Goal: Transaction & Acquisition: Book appointment/travel/reservation

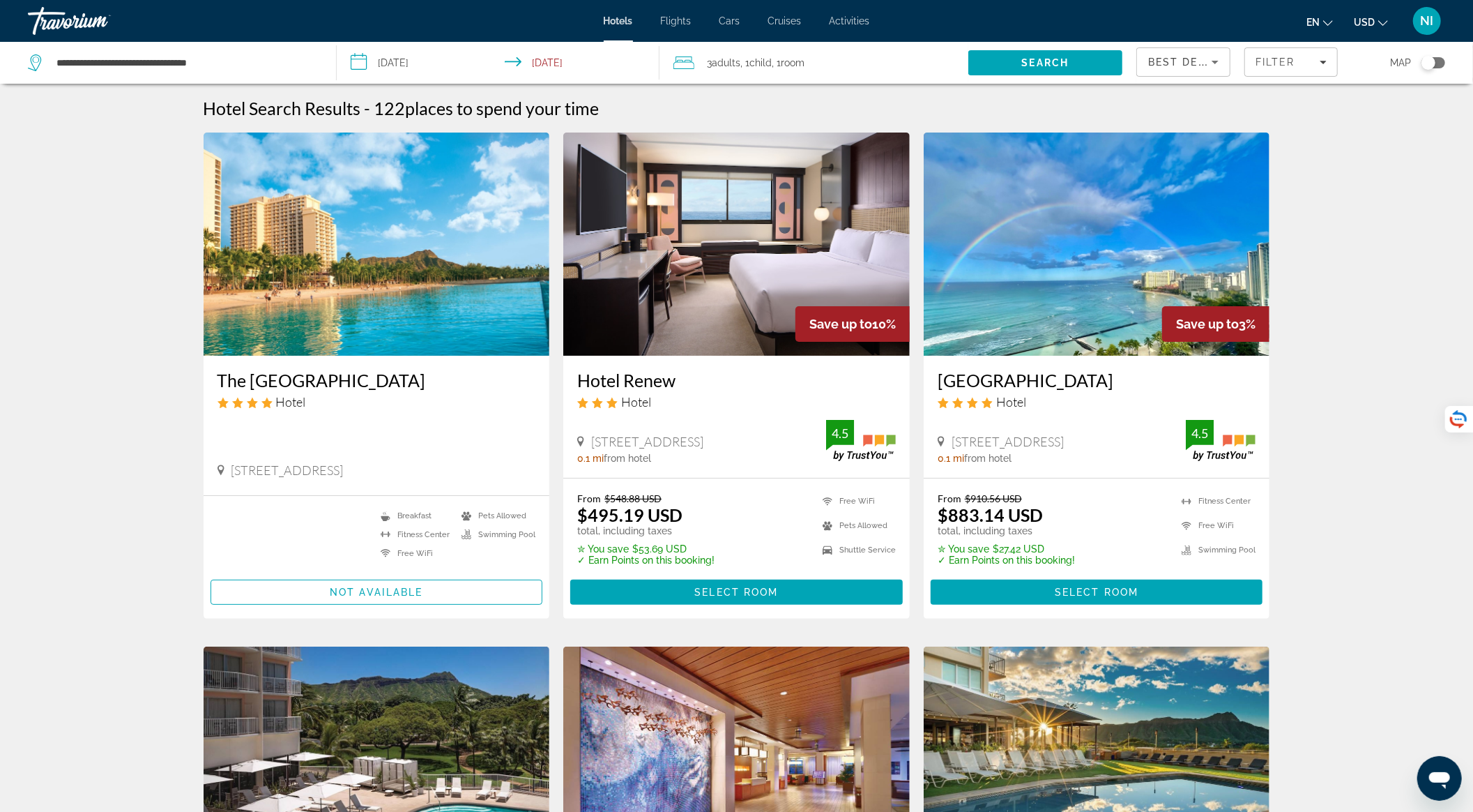
click at [699, 268] on img "Main content" at bounding box center [736, 244] width 346 height 223
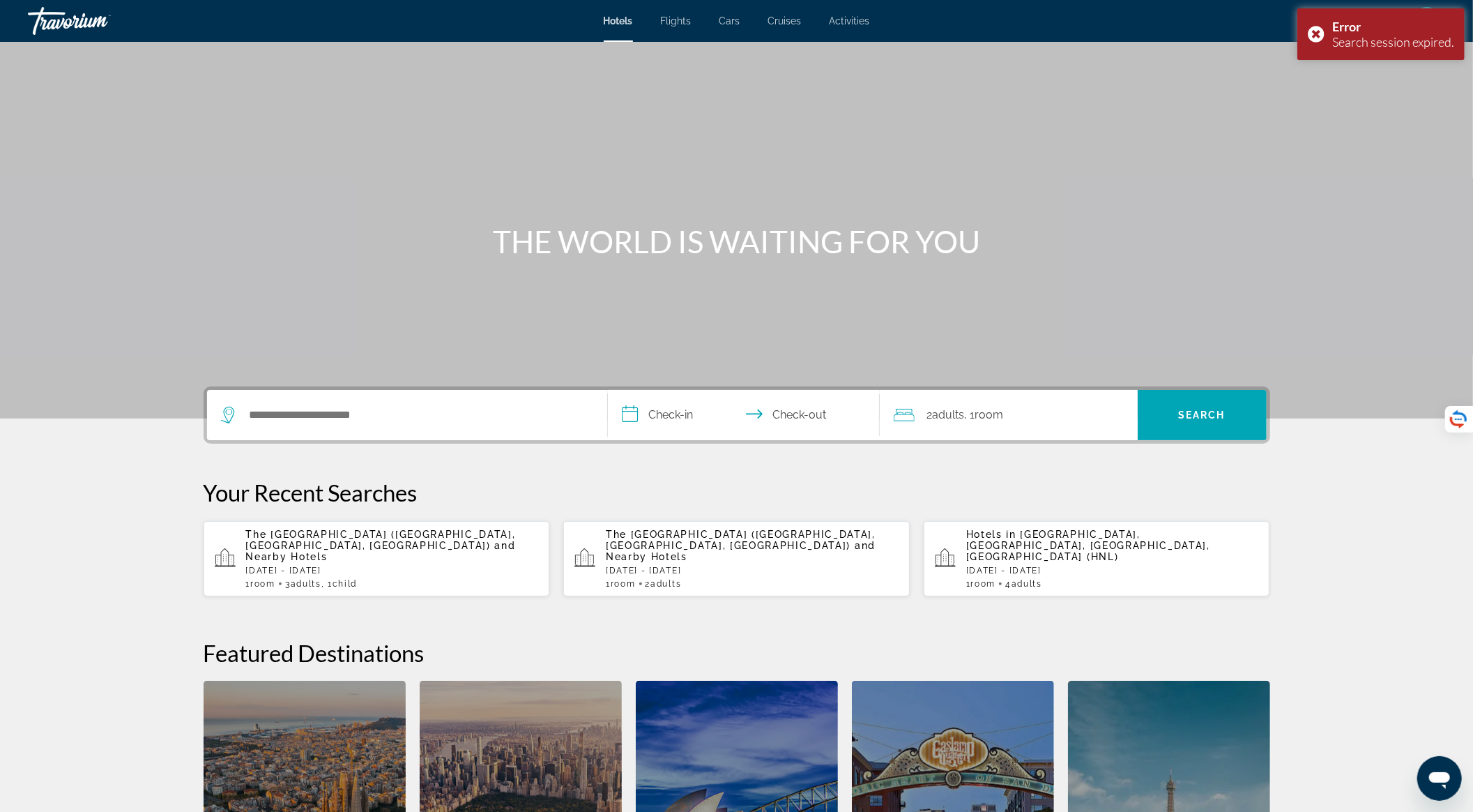
click at [382, 565] on div "The [GEOGRAPHIC_DATA] ([GEOGRAPHIC_DATA], [GEOGRAPHIC_DATA], [GEOGRAPHIC_DATA])…" at bounding box center [393, 558] width 293 height 60
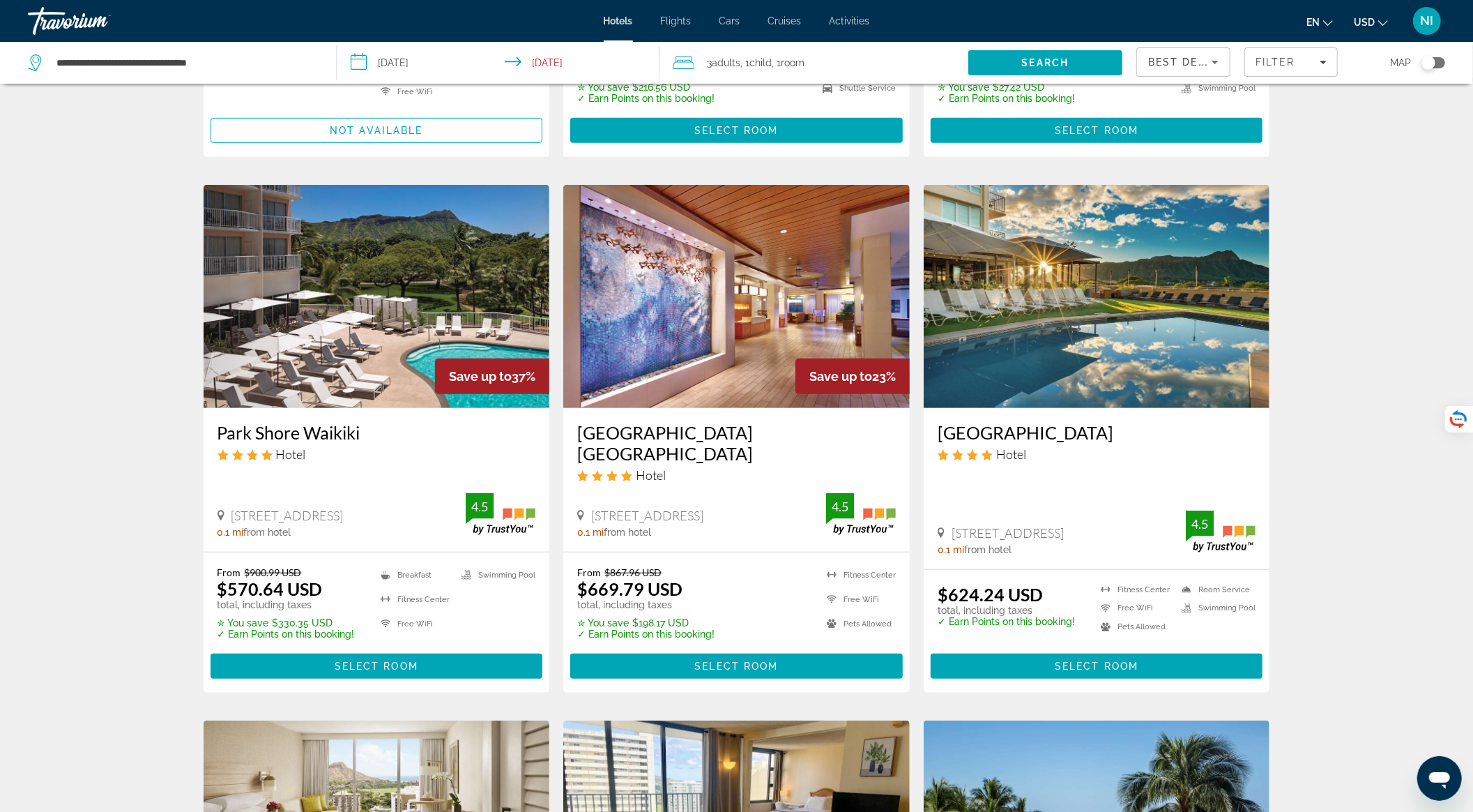
scroll to position [464, 0]
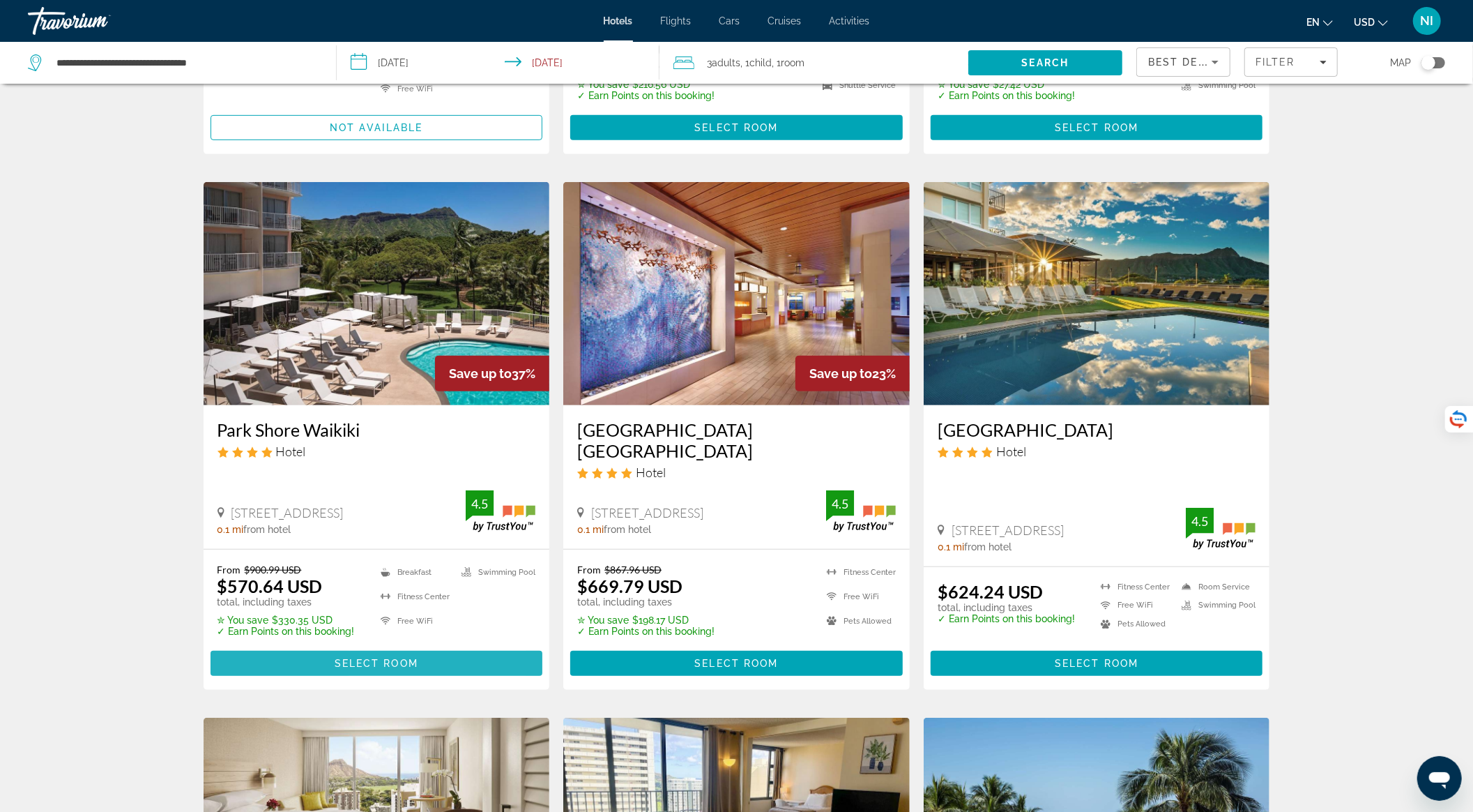
click at [357, 657] on span "Select Room" at bounding box center [377, 663] width 84 height 11
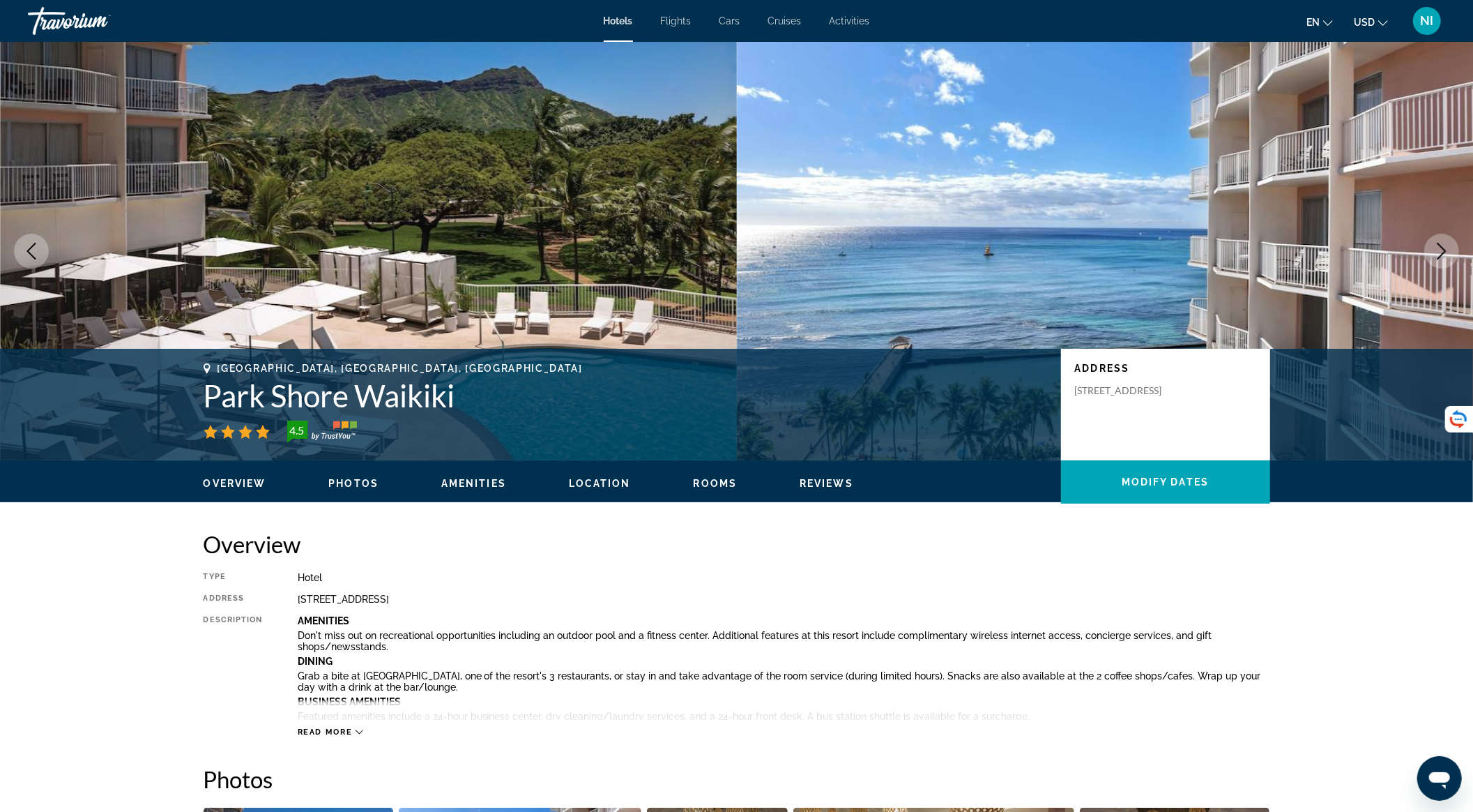
click at [1450, 246] on icon "Next image" at bounding box center [1442, 251] width 17 height 17
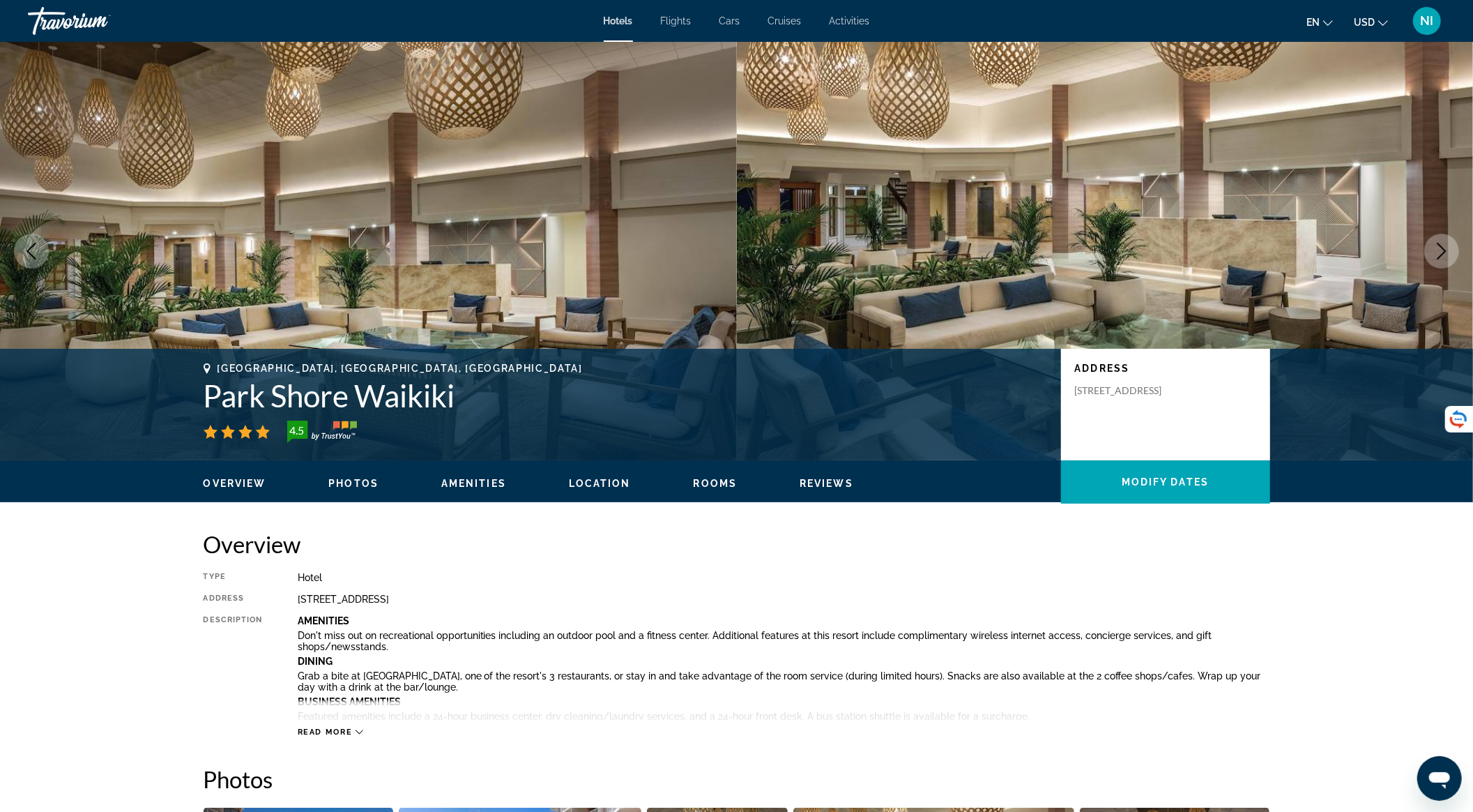
click at [1450, 246] on icon "Next image" at bounding box center [1442, 251] width 17 height 17
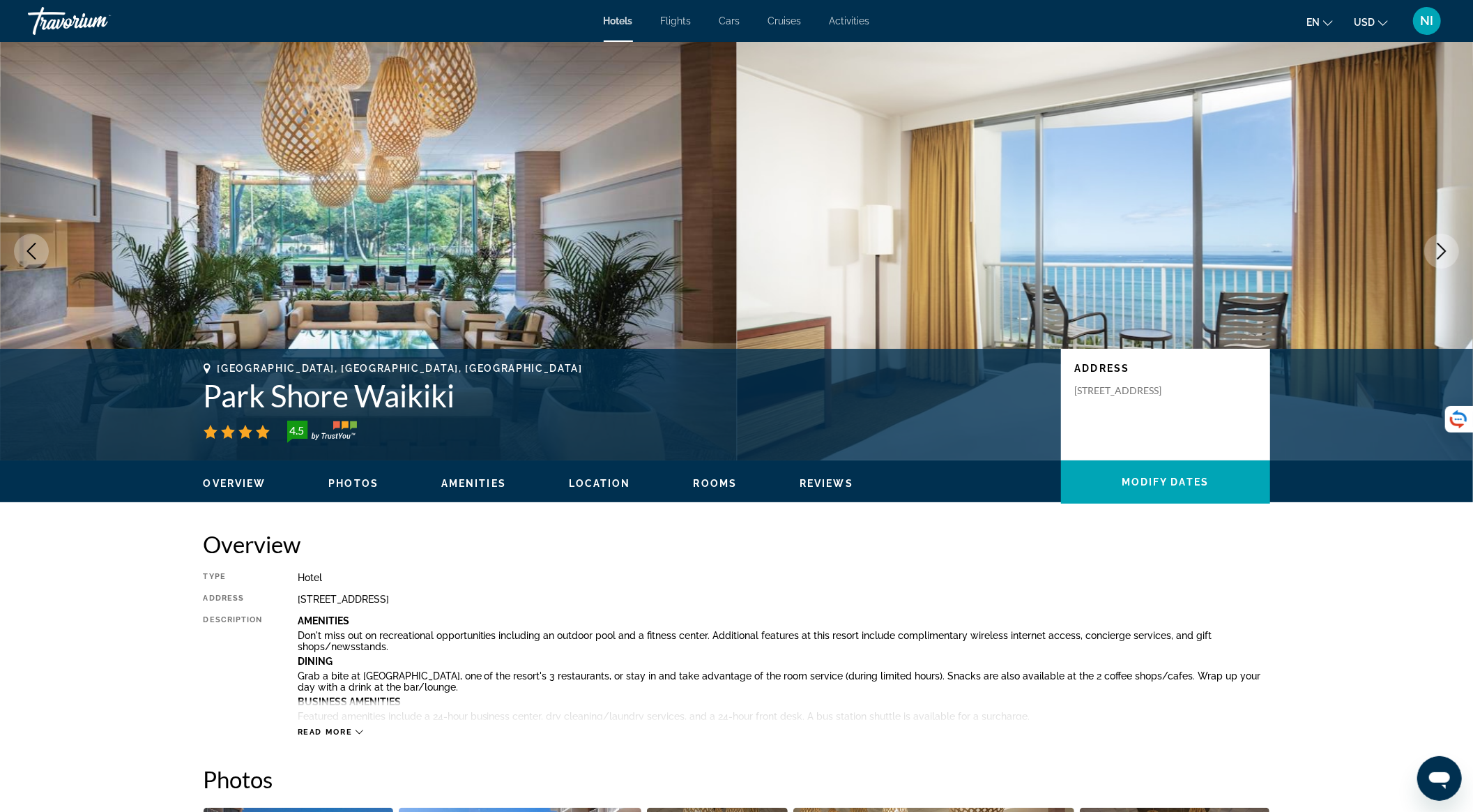
click at [1450, 246] on icon "Next image" at bounding box center [1442, 251] width 17 height 17
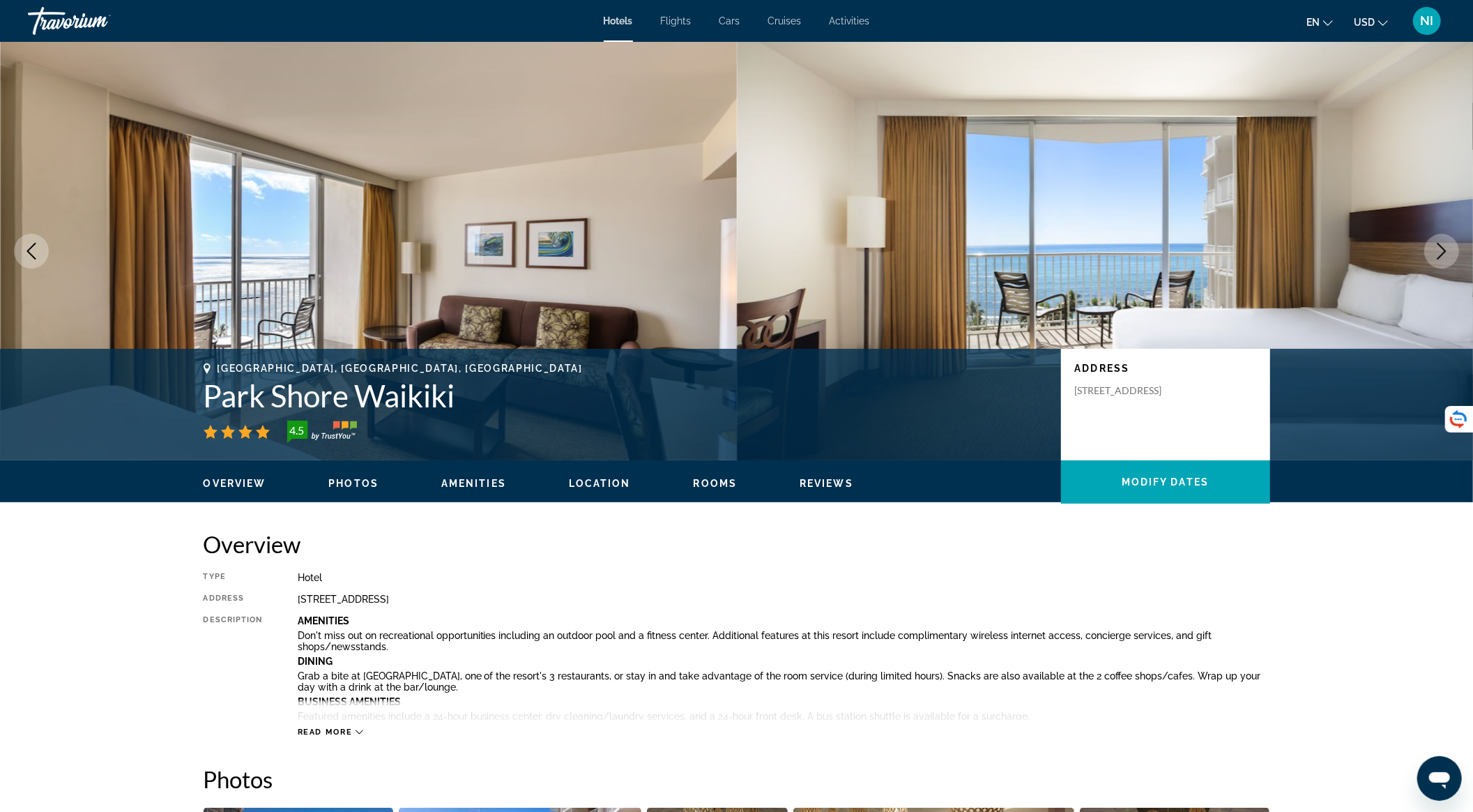
click at [1450, 246] on icon "Next image" at bounding box center [1442, 251] width 17 height 17
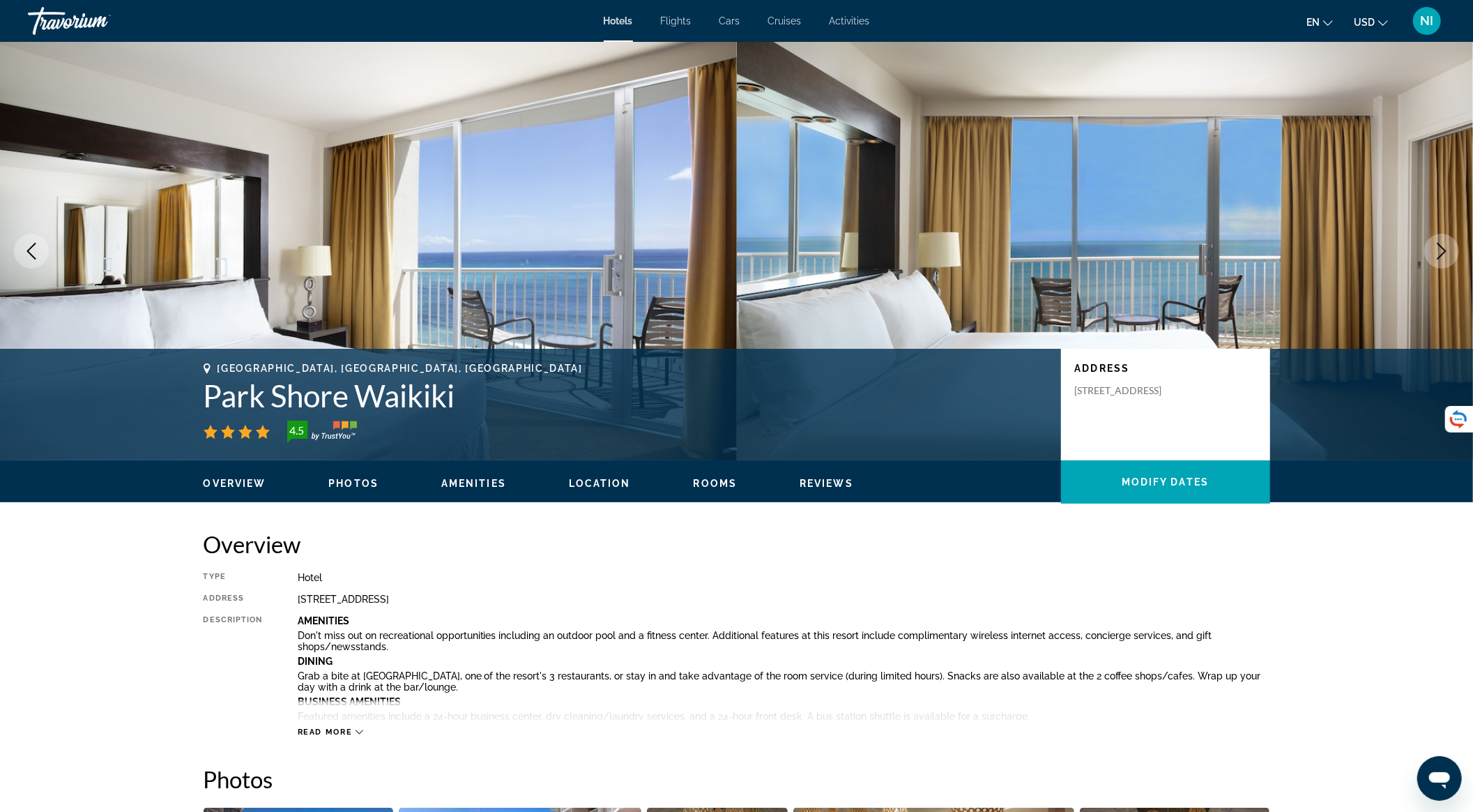
click at [1450, 246] on icon "Next image" at bounding box center [1442, 251] width 17 height 17
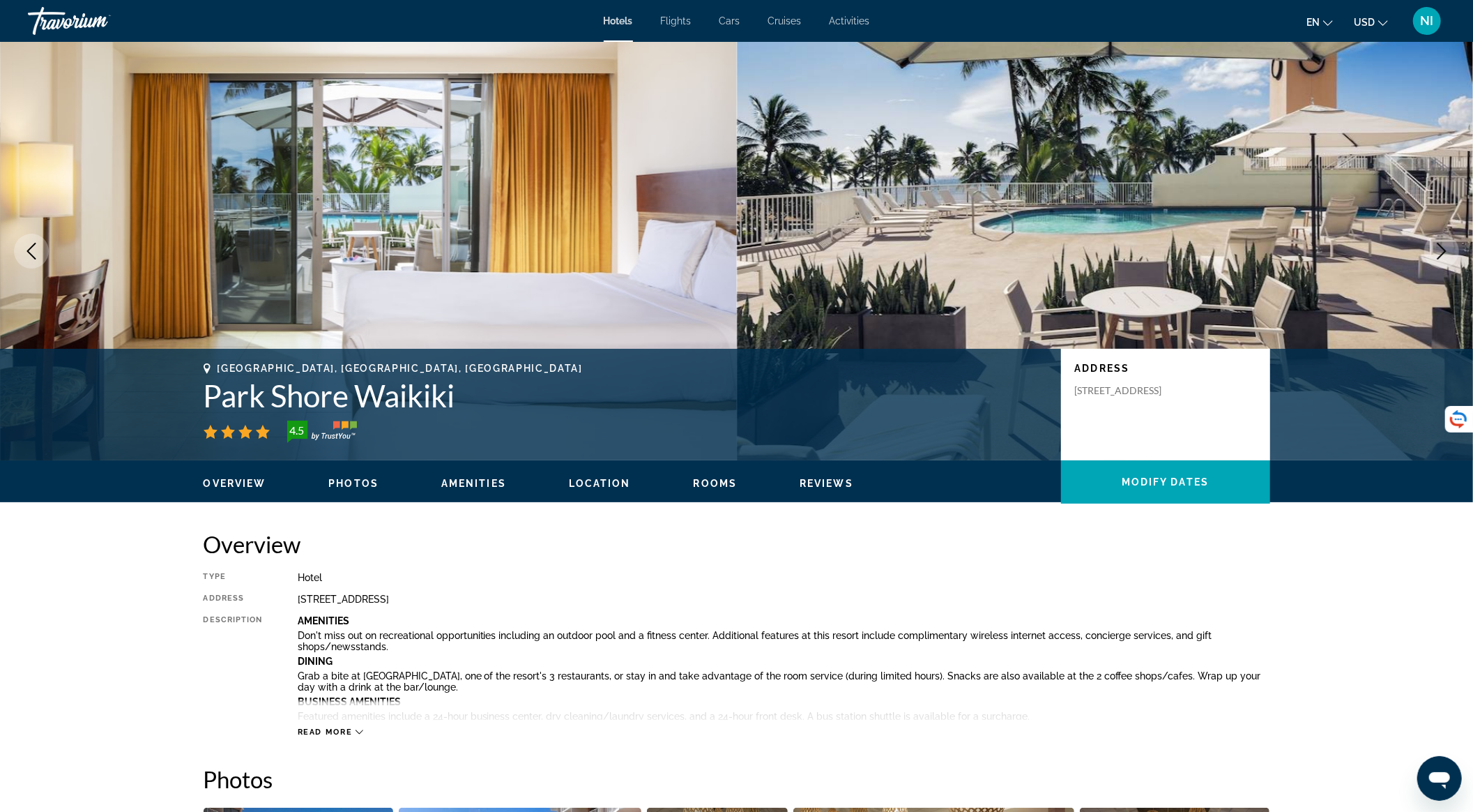
click at [1450, 246] on icon "Next image" at bounding box center [1442, 251] width 17 height 17
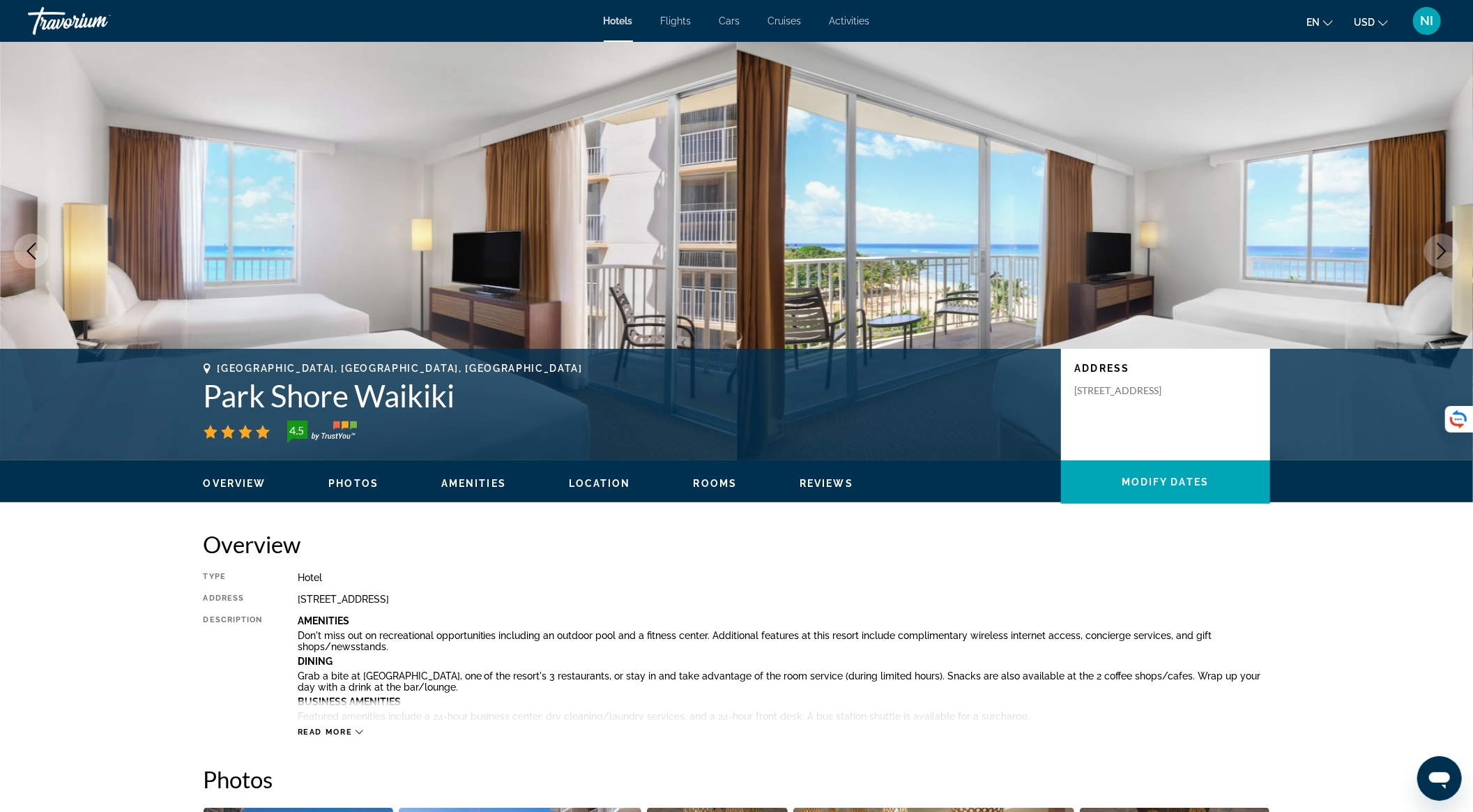
click at [1450, 246] on icon "Next image" at bounding box center [1442, 251] width 17 height 17
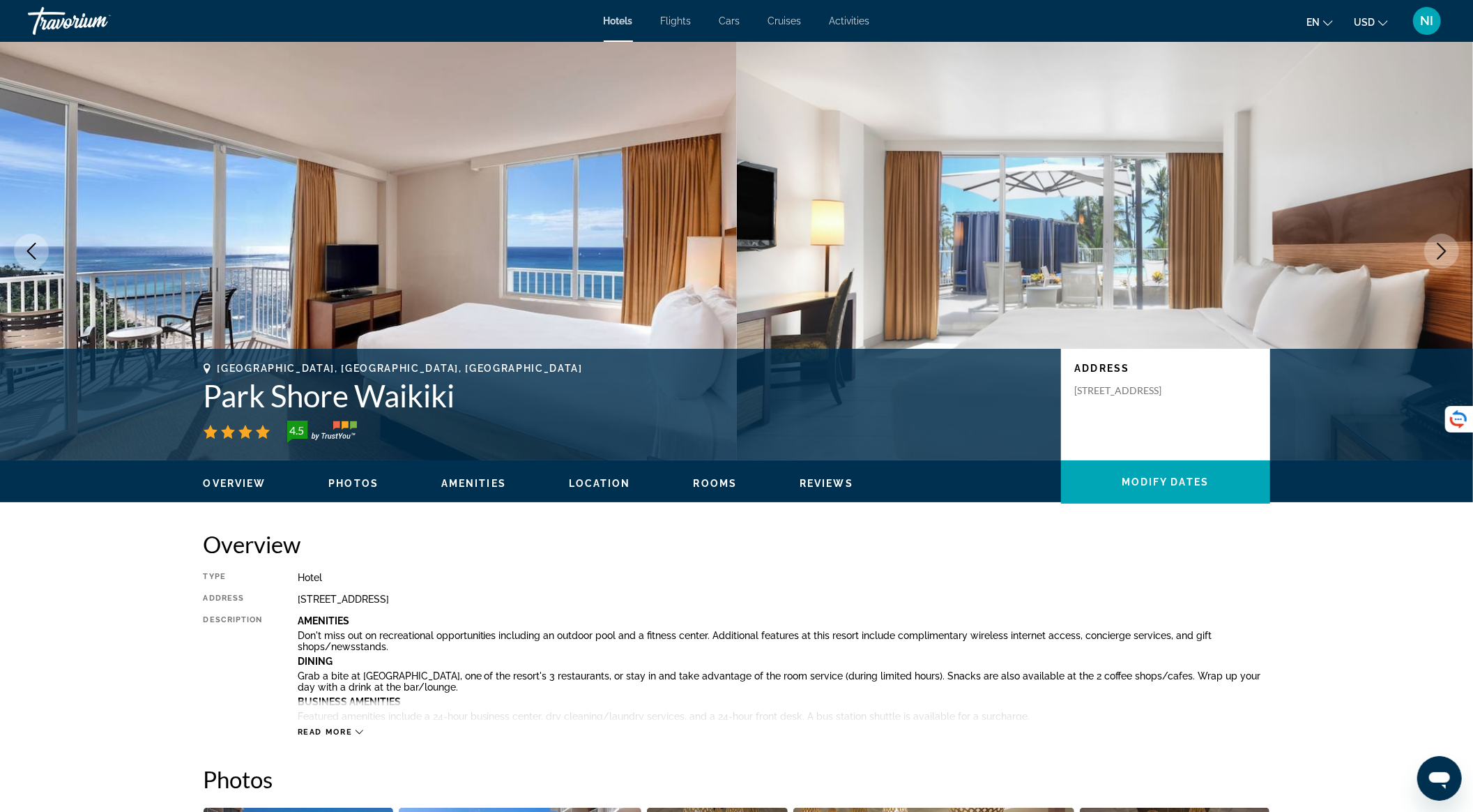
click at [1450, 246] on icon "Next image" at bounding box center [1442, 251] width 17 height 17
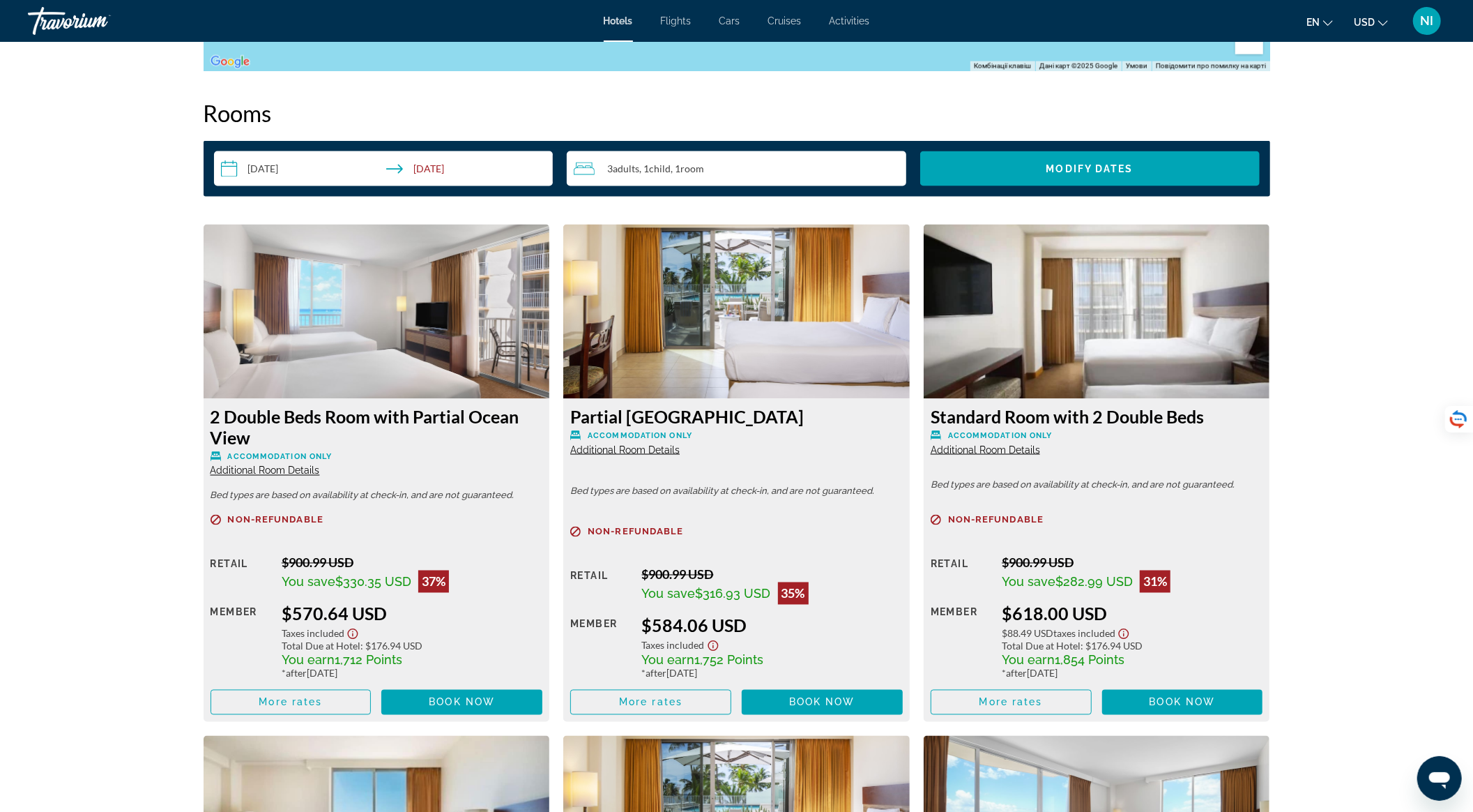
scroll to position [1858, 0]
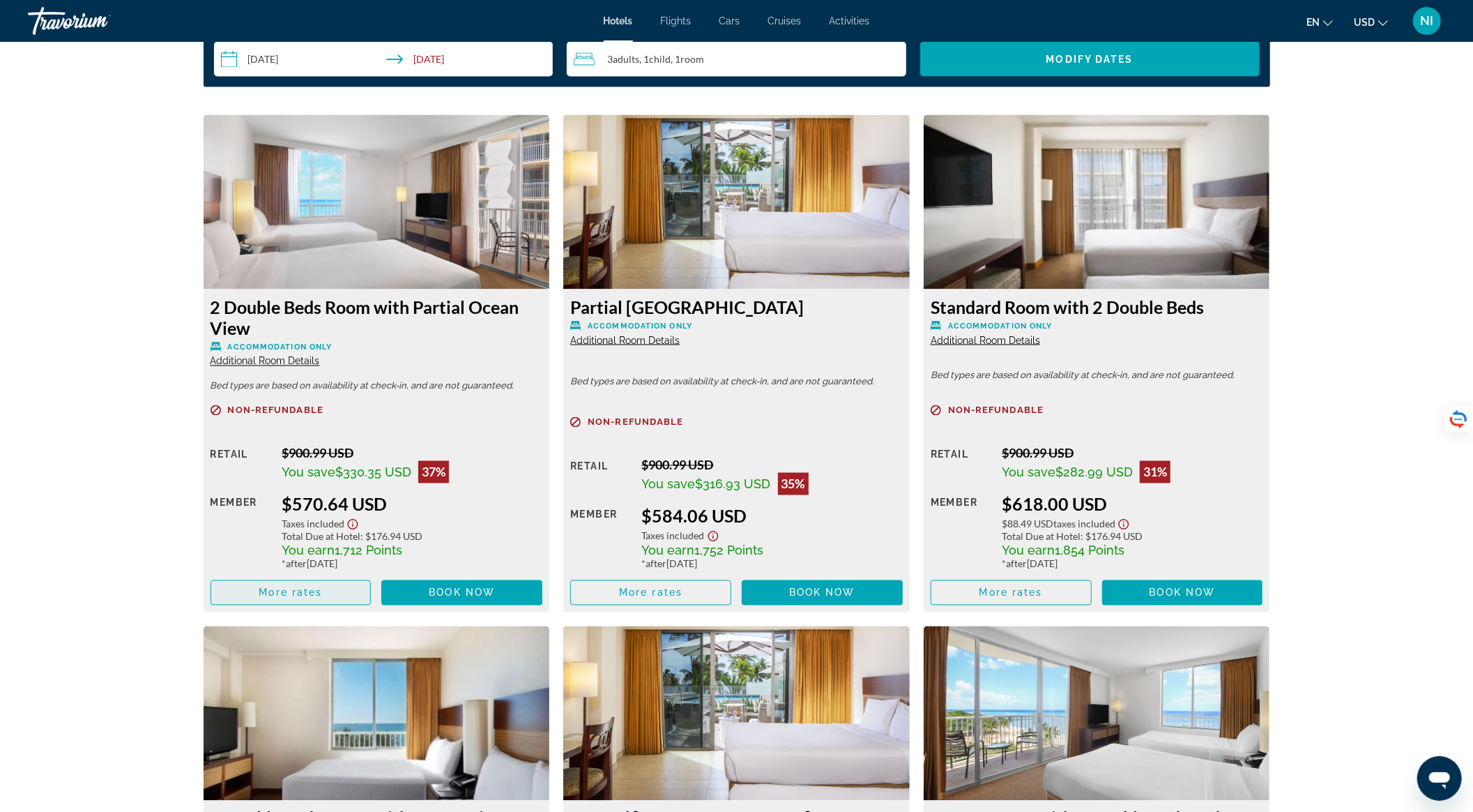
click at [340, 590] on span "Main content" at bounding box center [290, 593] width 160 height 34
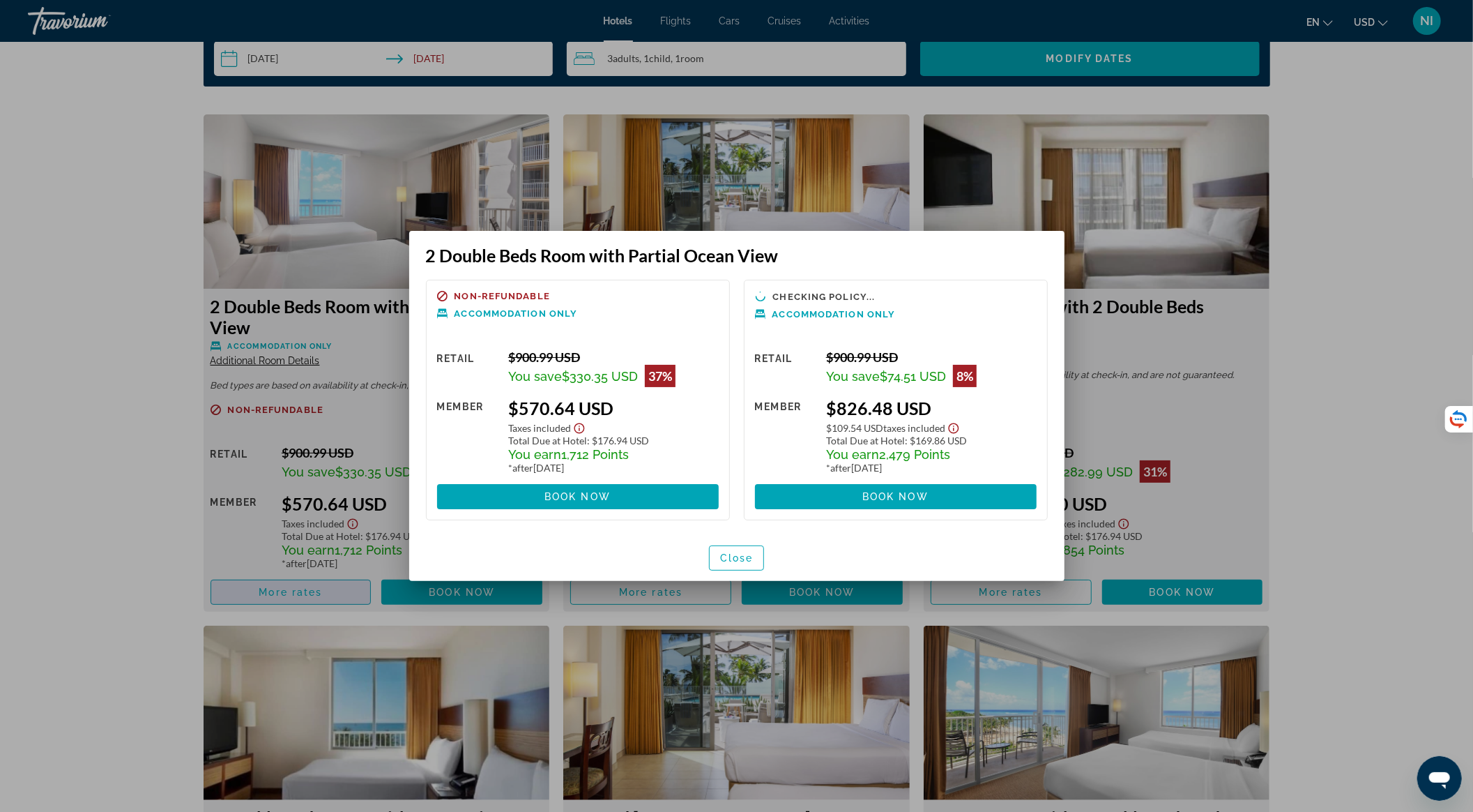
scroll to position [0, 0]
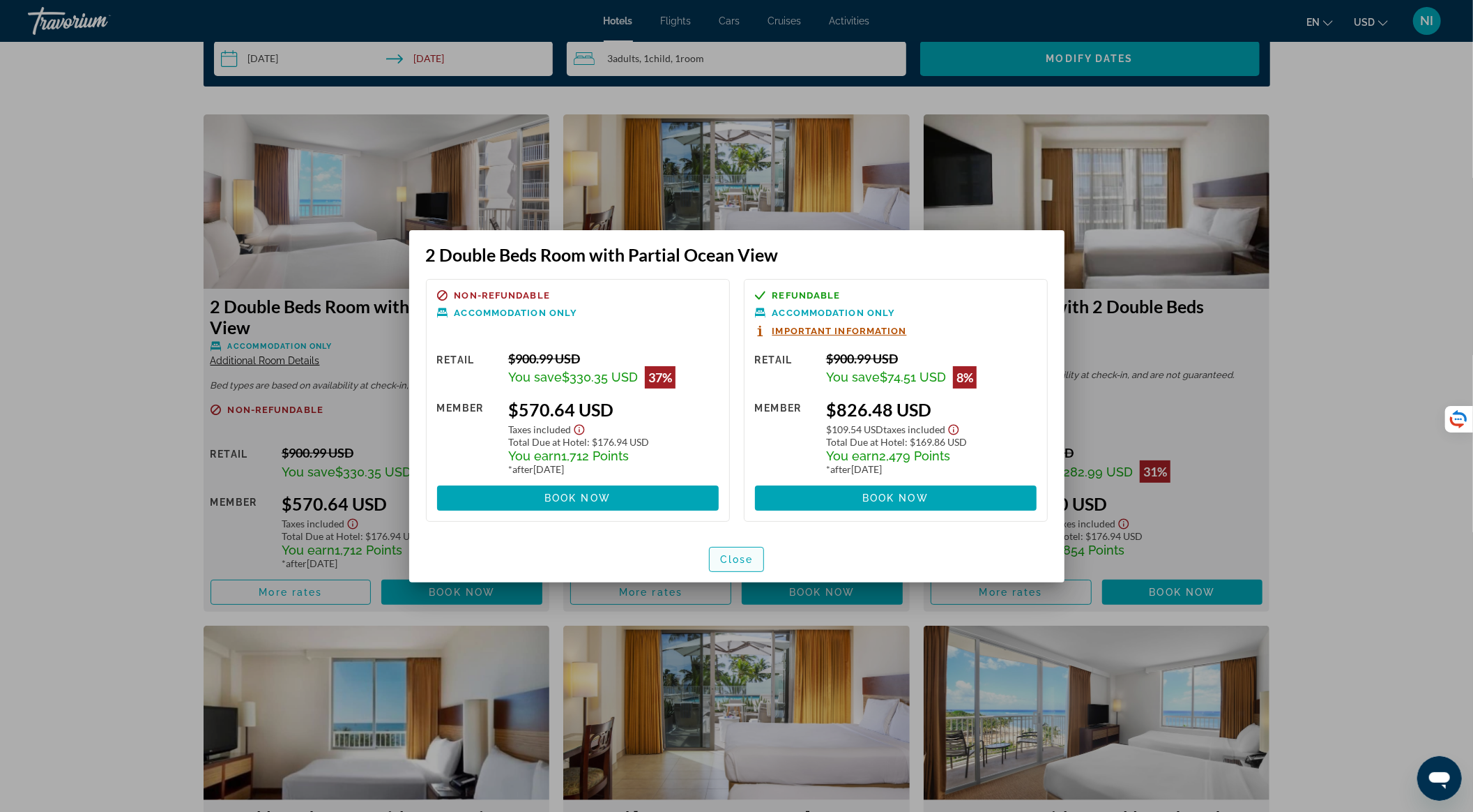
click at [726, 557] on span "Close" at bounding box center [737, 559] width 34 height 11
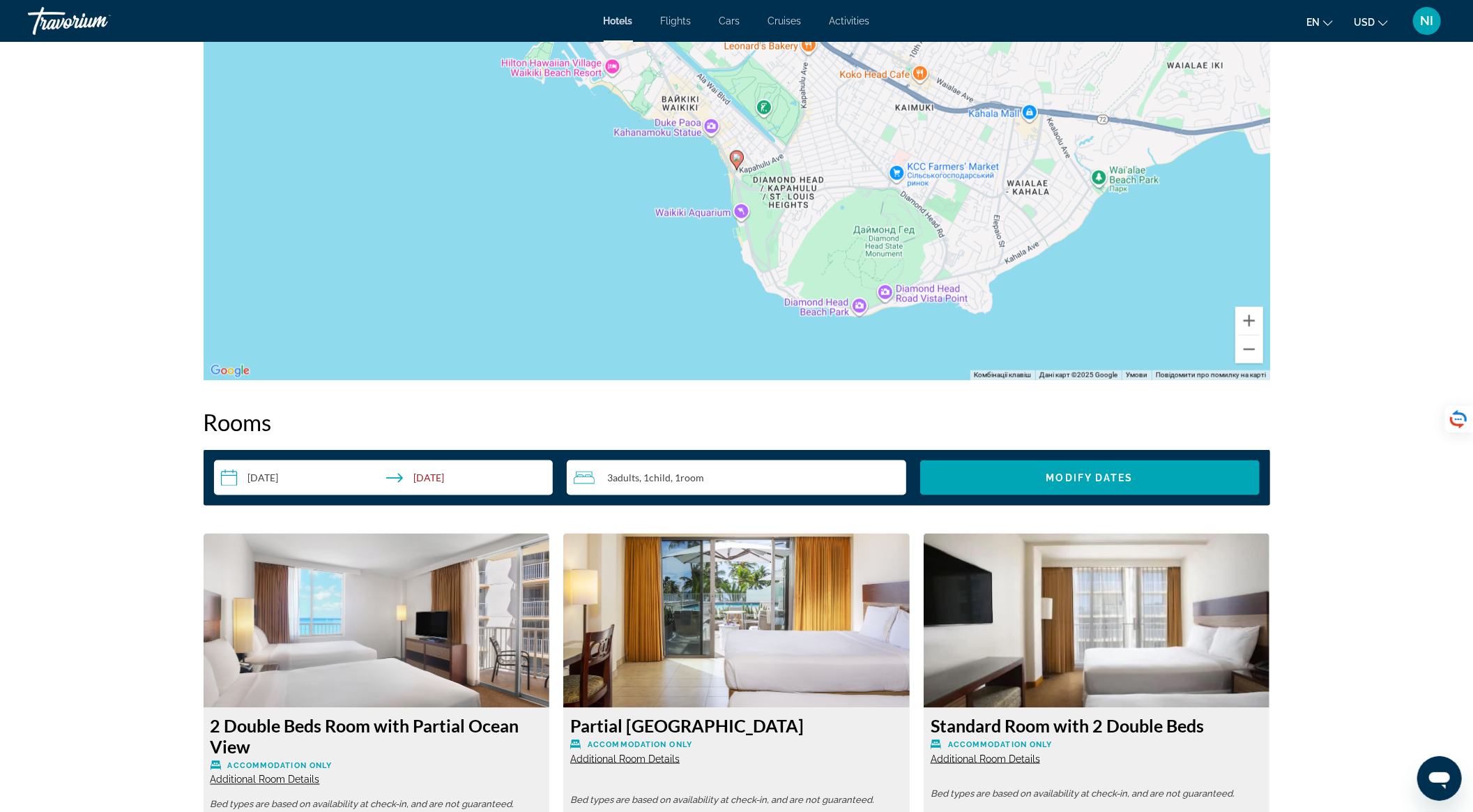
scroll to position [1394, 0]
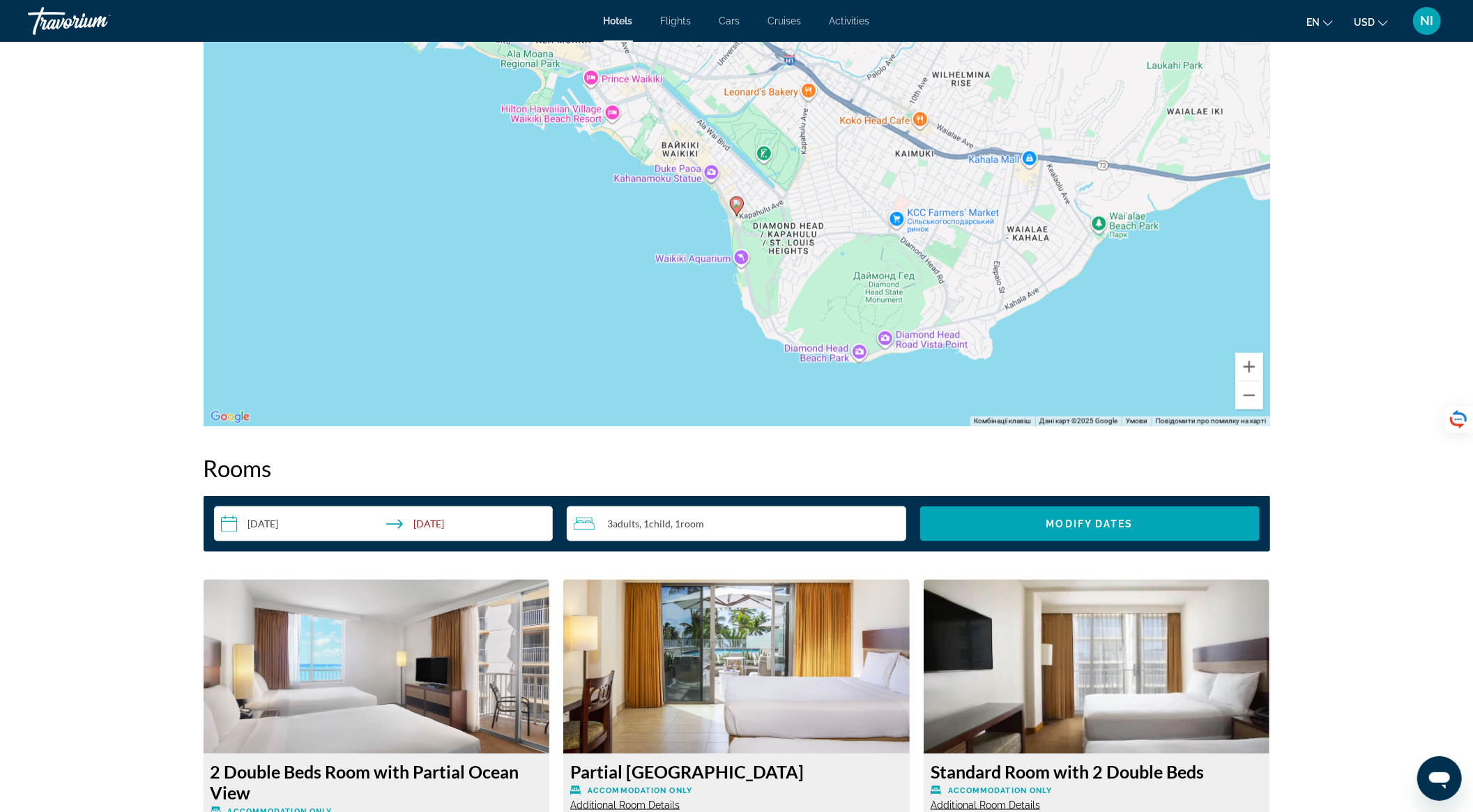
click at [419, 637] on img "Main content" at bounding box center [376, 666] width 346 height 175
click at [373, 676] on img "Main content" at bounding box center [376, 666] width 346 height 175
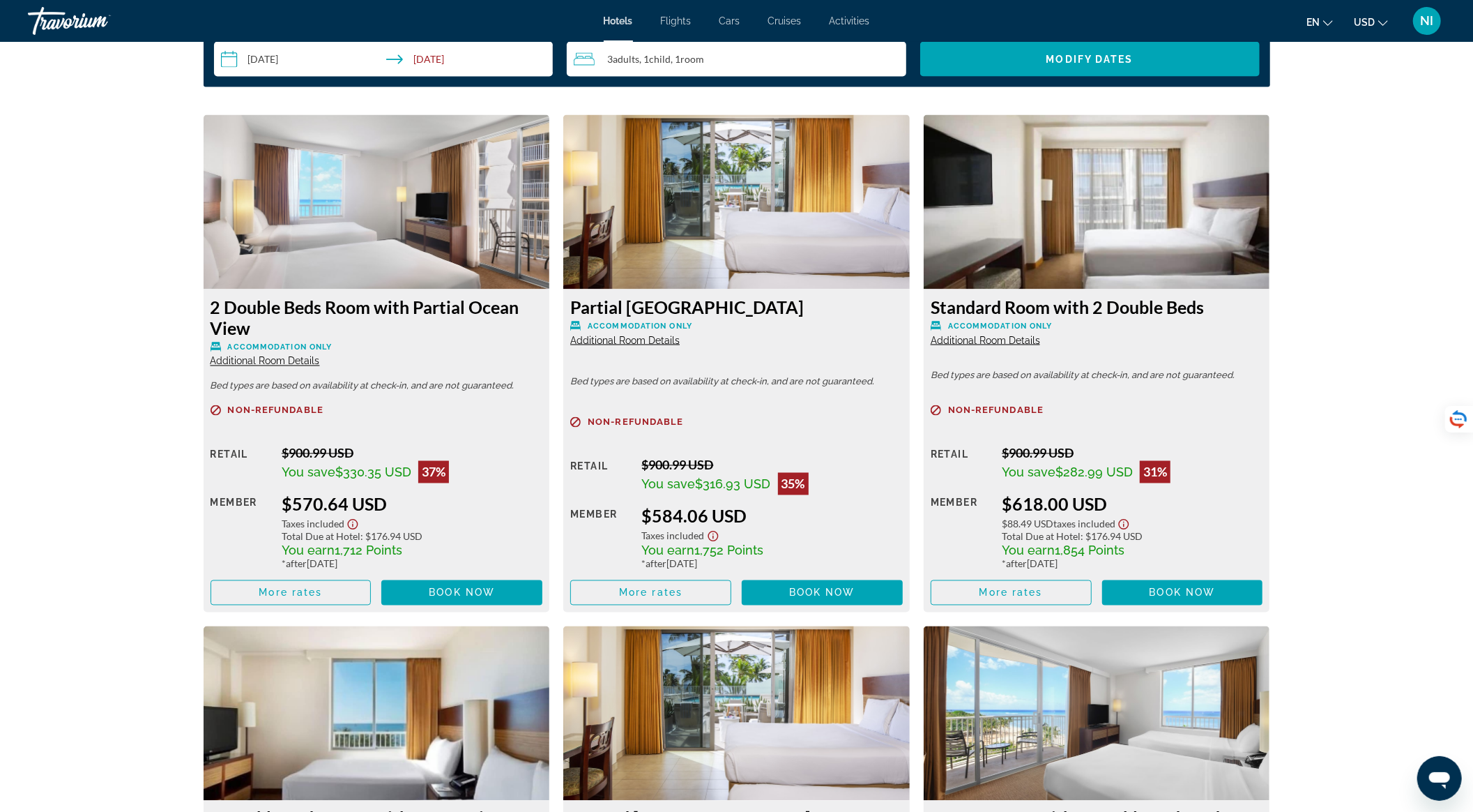
scroll to position [1301, 0]
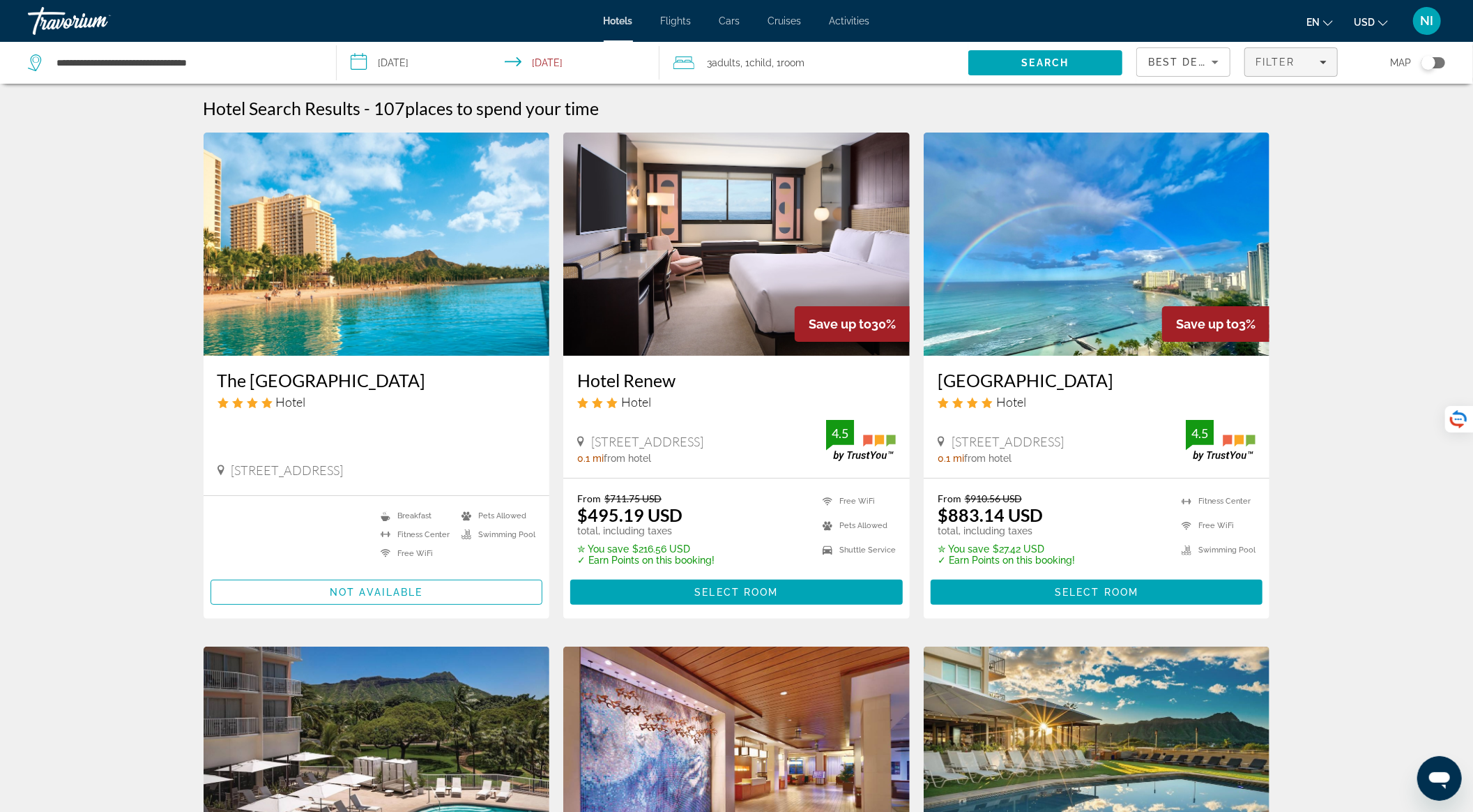
drag, startPoint x: 1316, startPoint y: 67, endPoint x: 1311, endPoint y: 73, distance: 7.8
click at [1311, 73] on button "Filter" at bounding box center [1291, 62] width 93 height 29
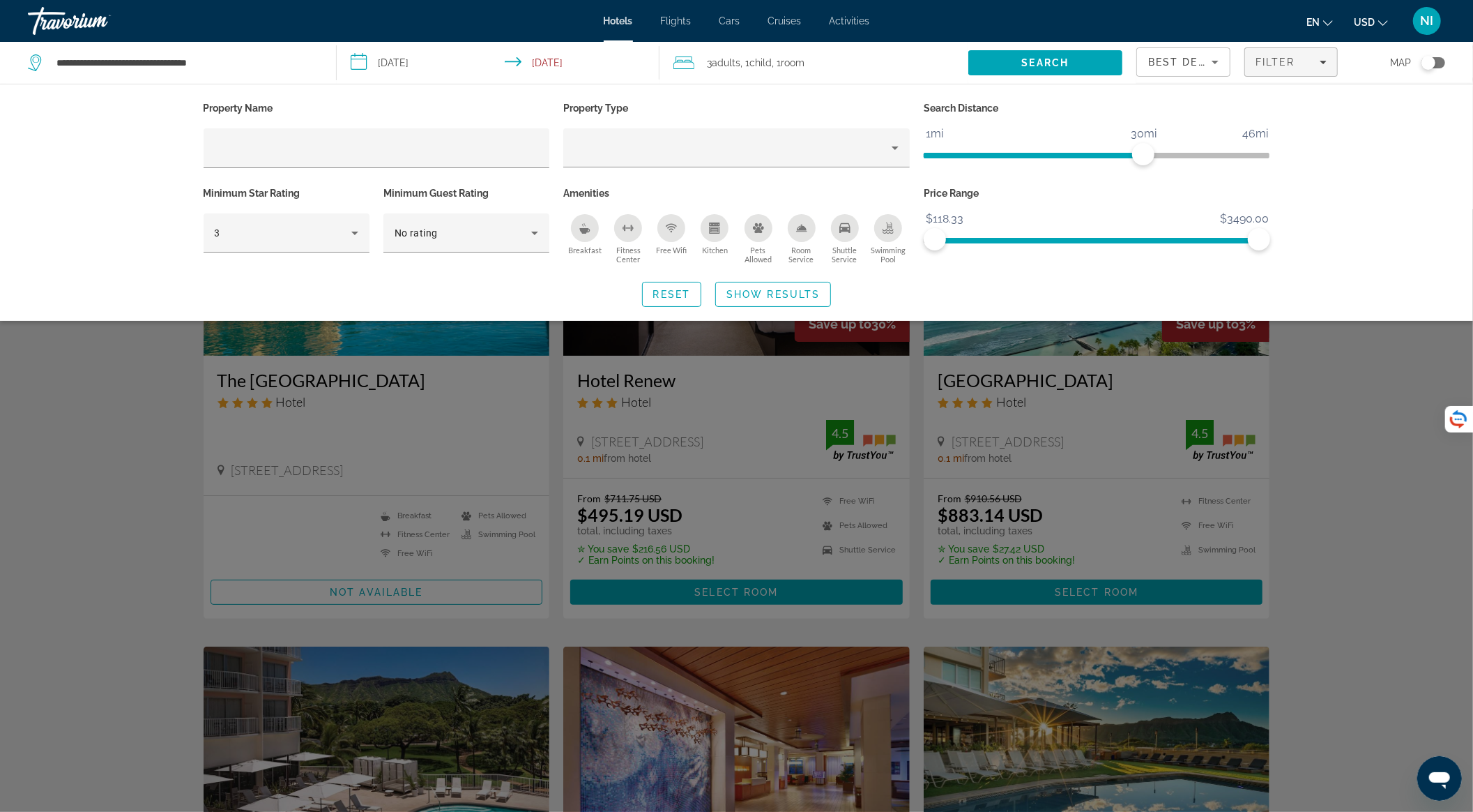
drag, startPoint x: 582, startPoint y: 241, endPoint x: 589, endPoint y: 240, distance: 7.1
click at [585, 240] on button "Breakfast" at bounding box center [585, 239] width 43 height 51
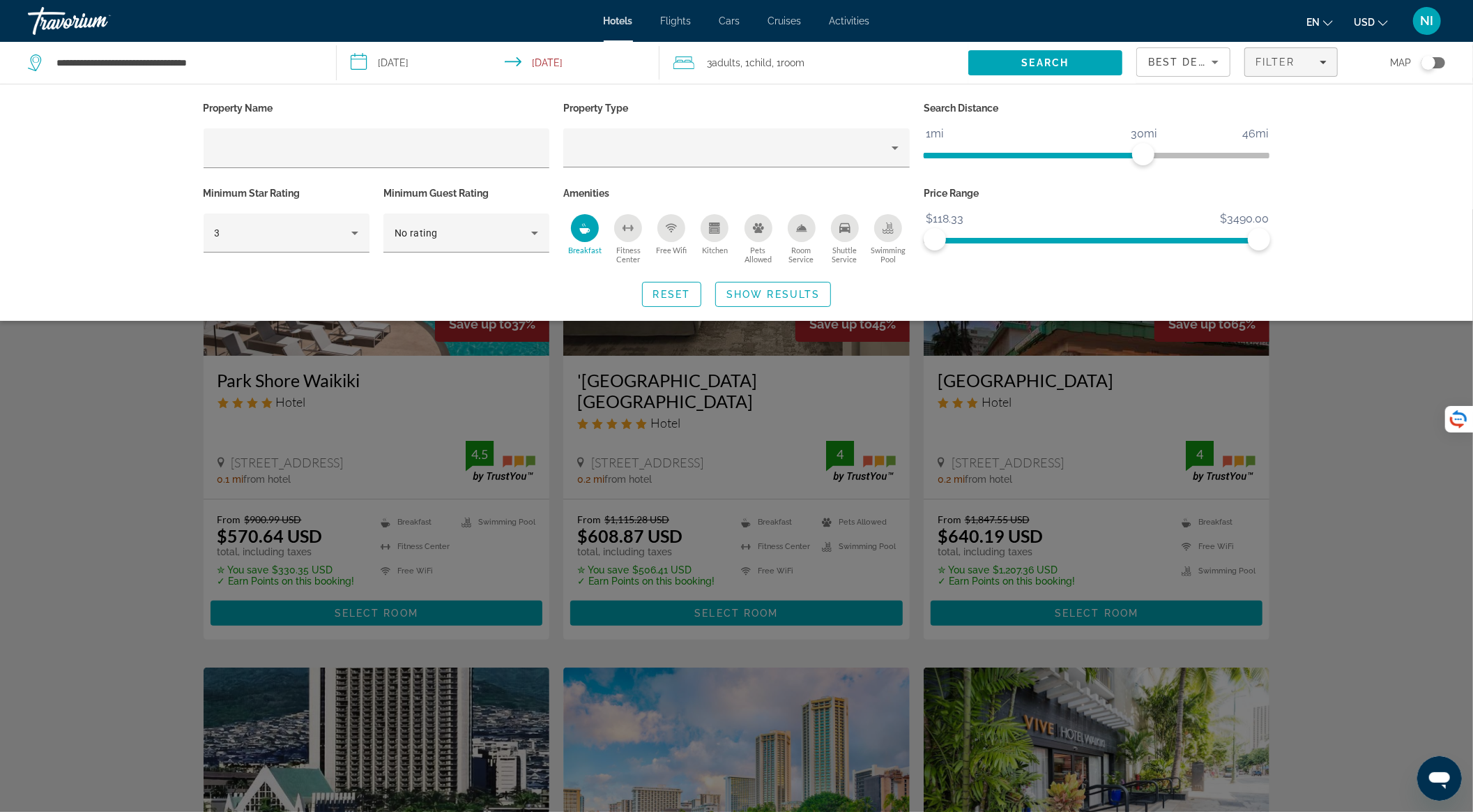
click at [721, 231] on div "Kitchen" at bounding box center [715, 228] width 28 height 28
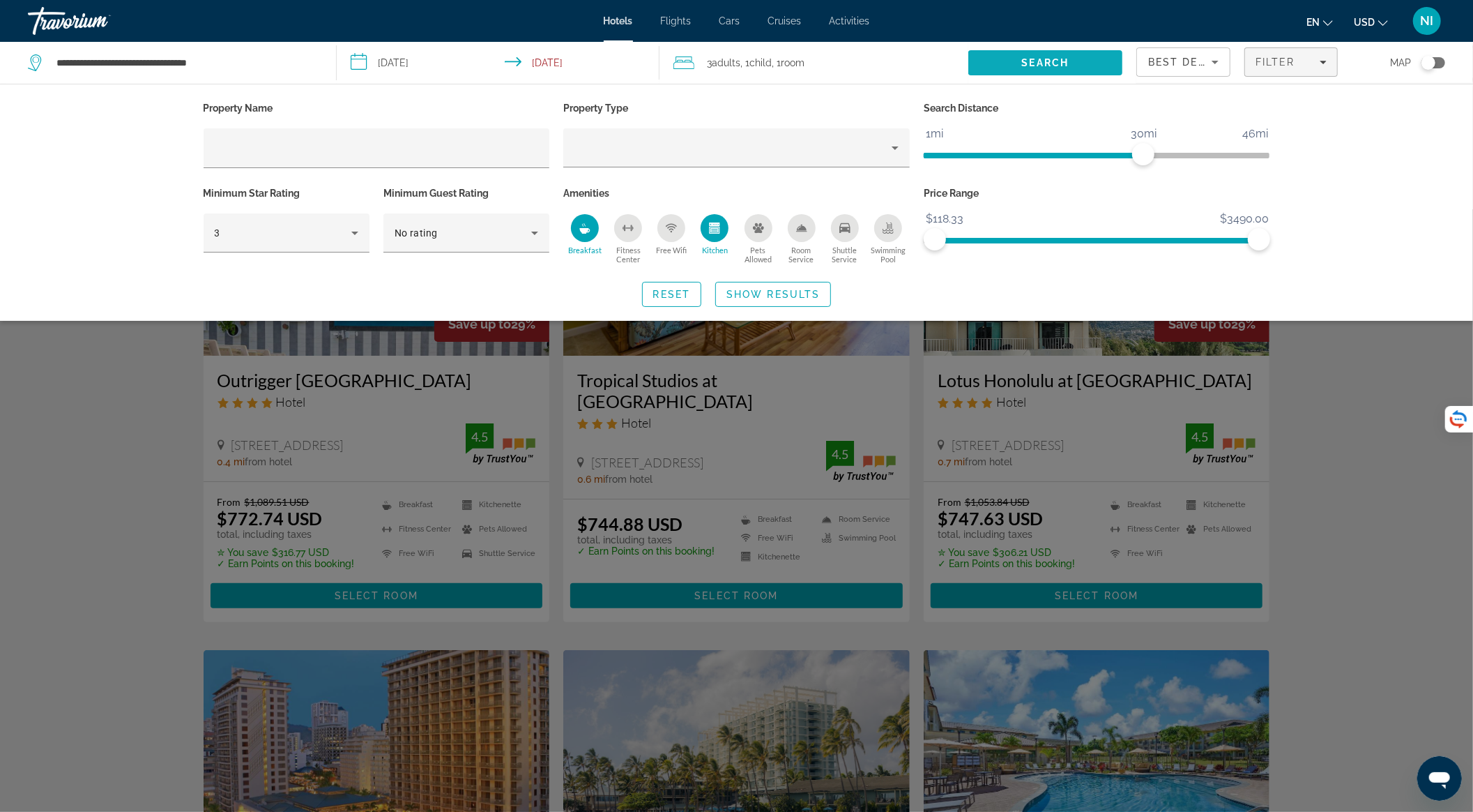
drag, startPoint x: 1066, startPoint y: 64, endPoint x: 1063, endPoint y: 74, distance: 10.4
click at [1063, 74] on button "Search" at bounding box center [1045, 63] width 154 height 25
